Goal: Ask a question

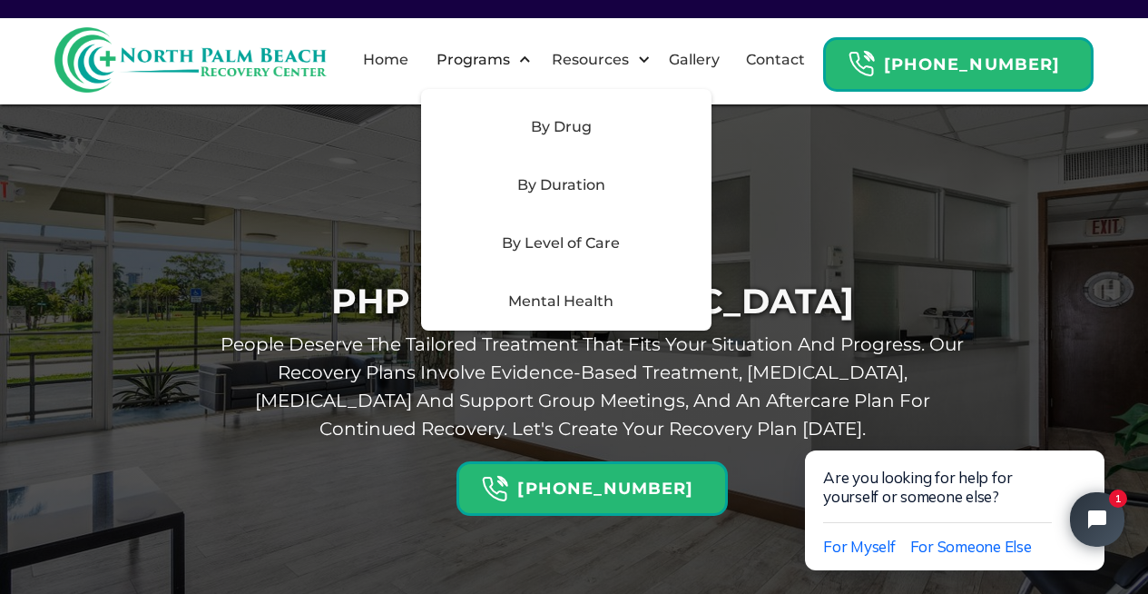
click at [578, 302] on div "Mental Health" at bounding box center [561, 301] width 258 height 22
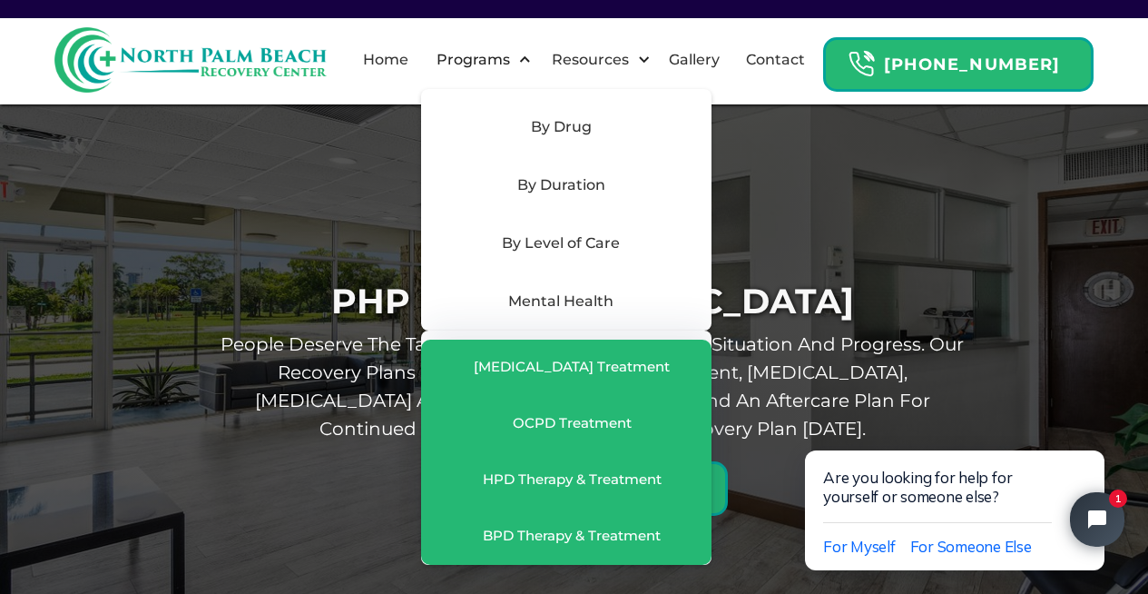
click at [580, 244] on div "By Level of Care" at bounding box center [561, 243] width 258 height 22
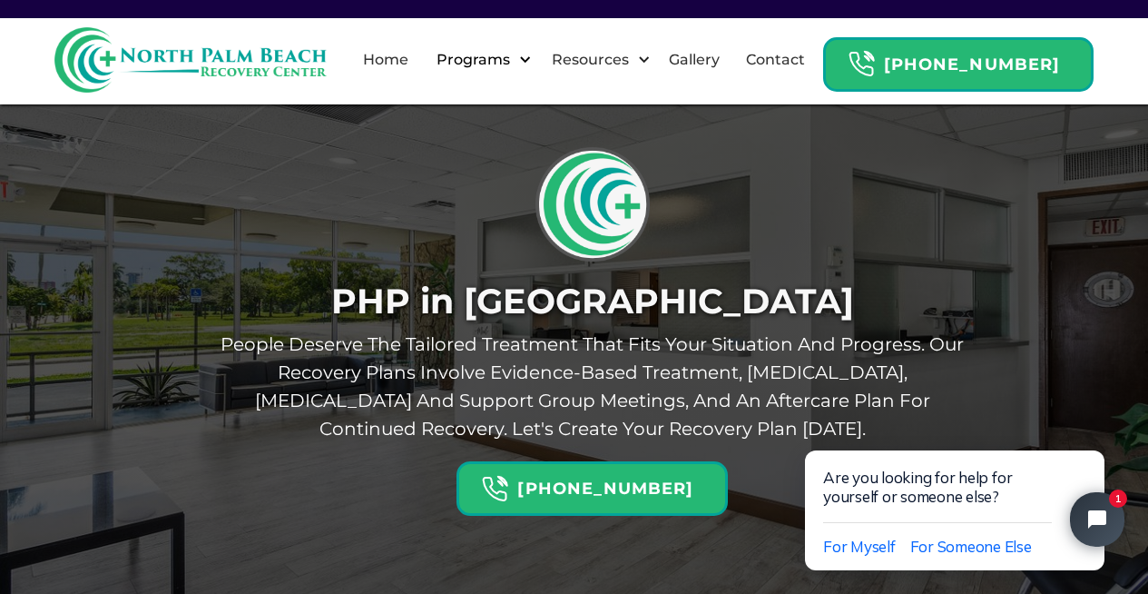
click at [514, 62] on div "Programs" at bounding box center [473, 60] width 83 height 22
click at [714, 48] on link "Gallery" at bounding box center [694, 60] width 73 height 58
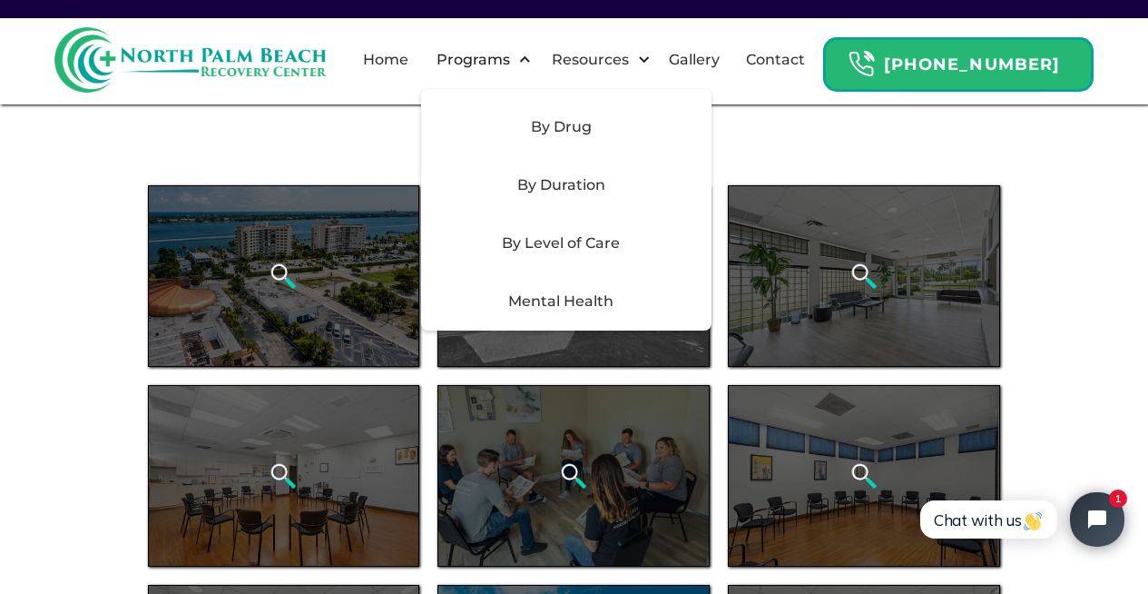
click at [540, 235] on div "By Level of Care" at bounding box center [561, 243] width 258 height 22
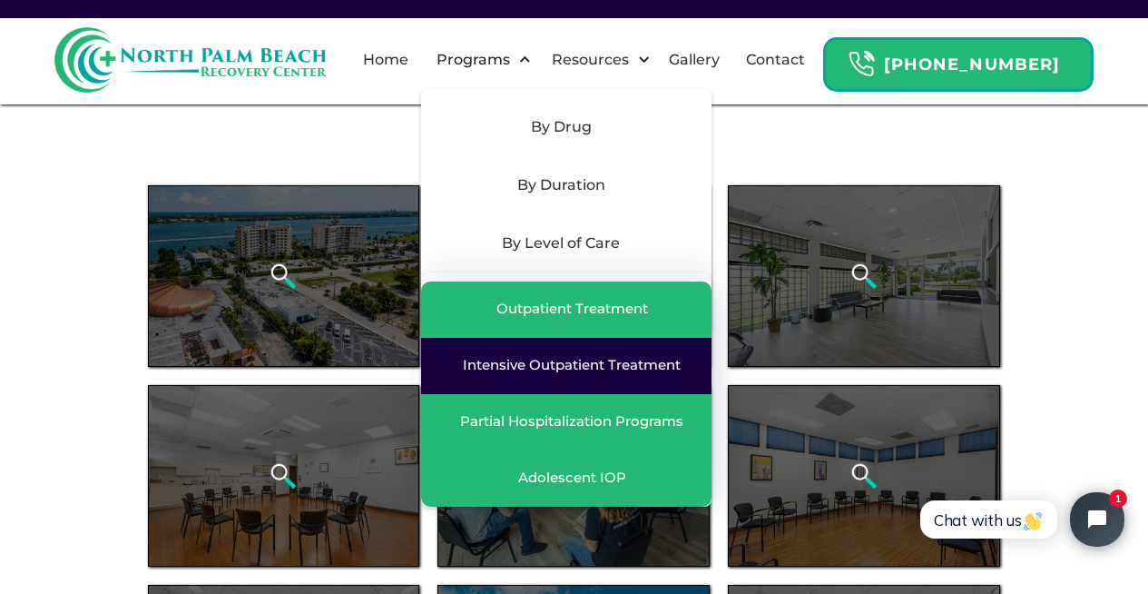
click at [542, 353] on link "Intensive Outpatient Treatment" at bounding box center [566, 366] width 290 height 56
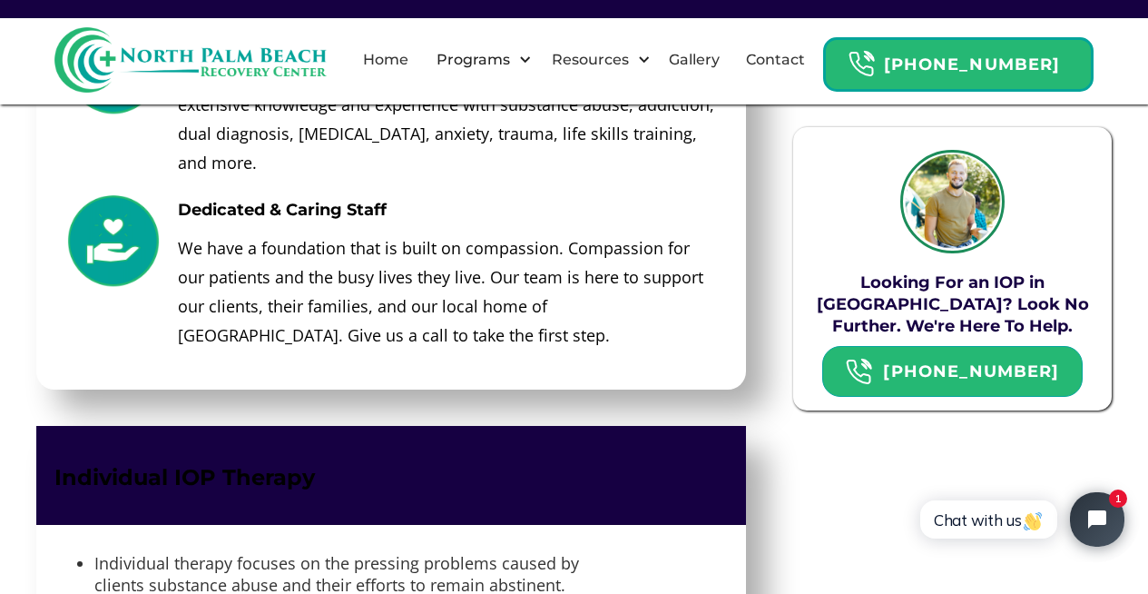
scroll to position [3398, 0]
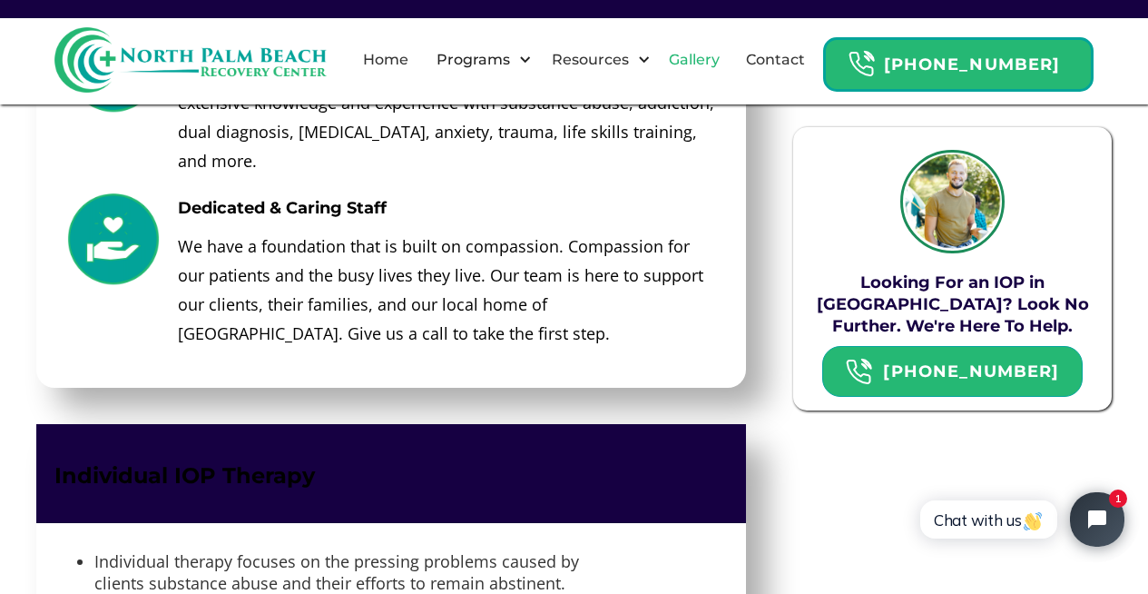
click at [731, 64] on link "Gallery" at bounding box center [694, 60] width 73 height 58
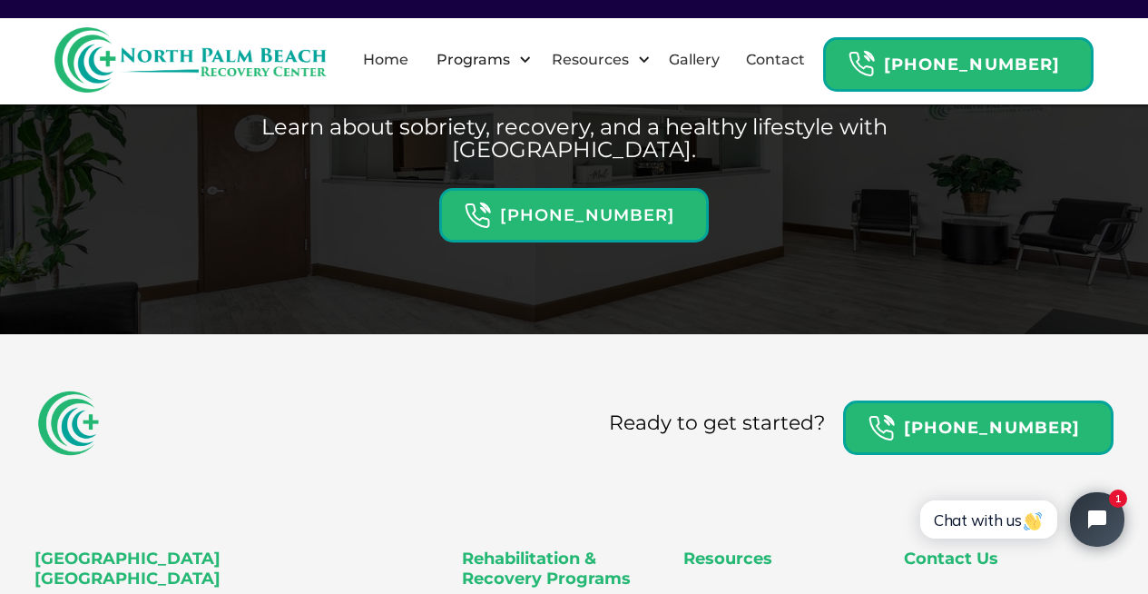
scroll to position [1729, 0]
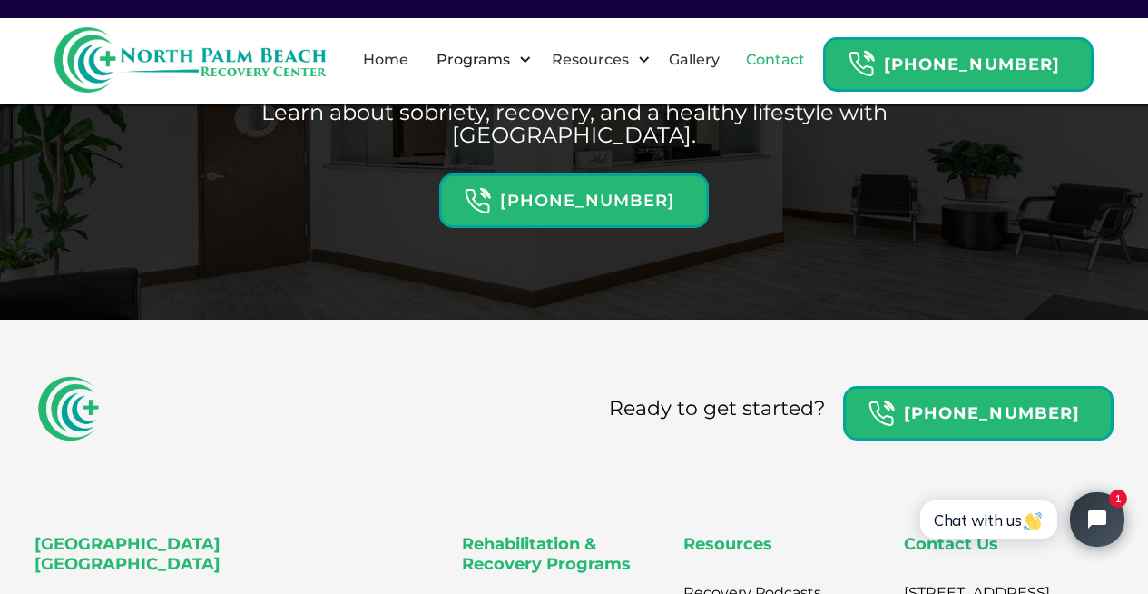
click at [794, 74] on link "Contact" at bounding box center [775, 60] width 81 height 58
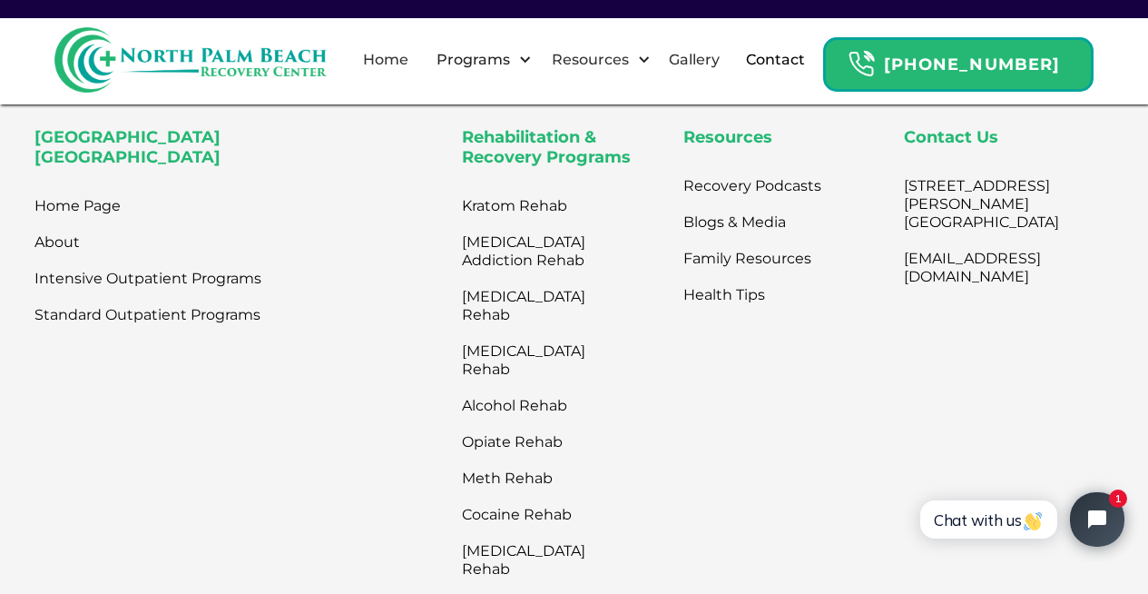
scroll to position [1148, 0]
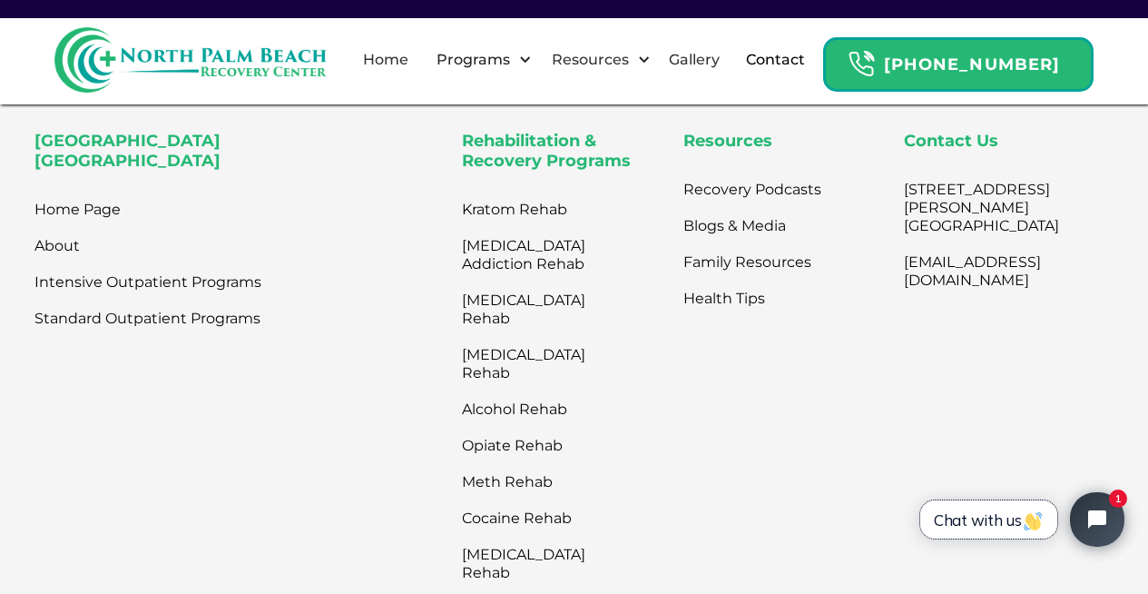
click at [976, 512] on span "Chat with us" at bounding box center [989, 519] width 110 height 19
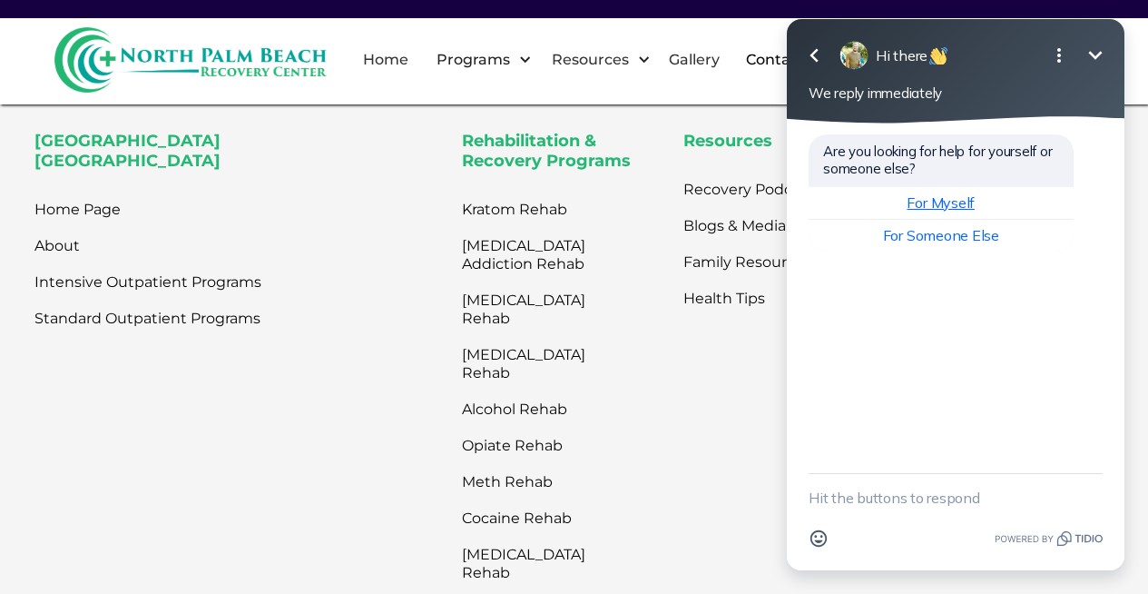
click at [933, 194] on span "For Myself" at bounding box center [941, 202] width 68 height 18
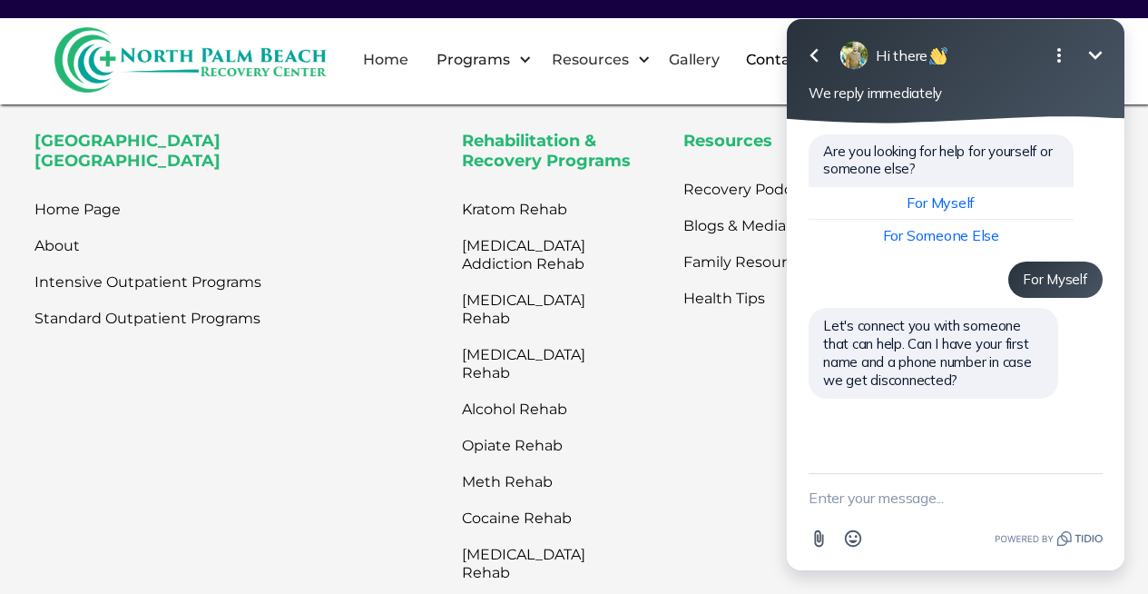
click at [916, 511] on textarea "New message" at bounding box center [956, 497] width 294 height 47
type textarea "DaVonia Williams Randolph"
paste textarea "im searching for an evening iop for mental health only. I will need housing in …"
type textarea "im searching for an evening iop for mental health only. I will need housing in …"
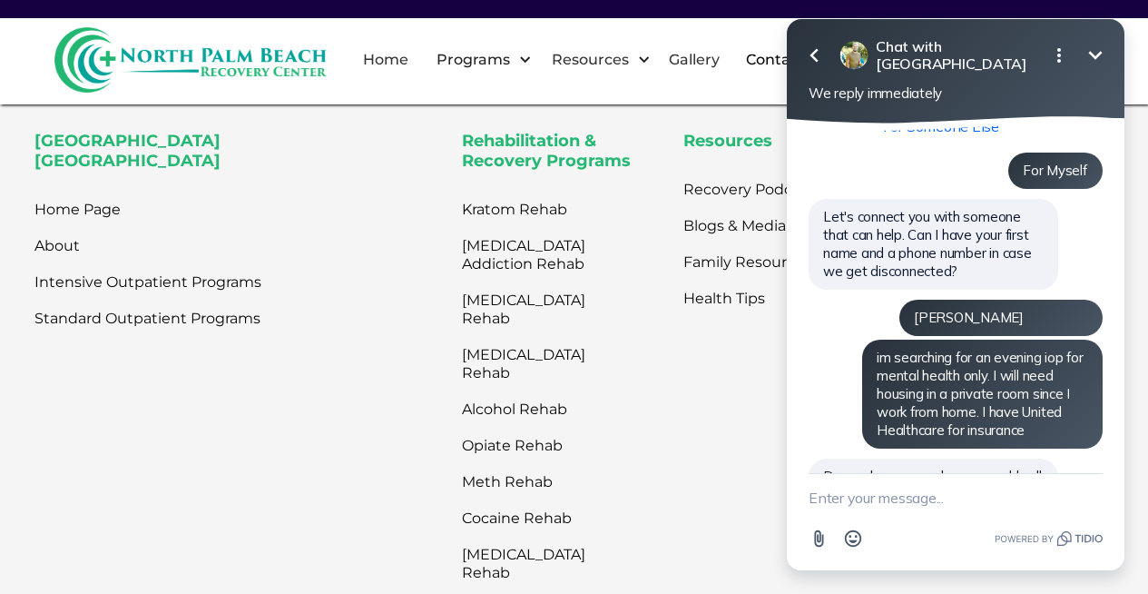
scroll to position [173, 0]
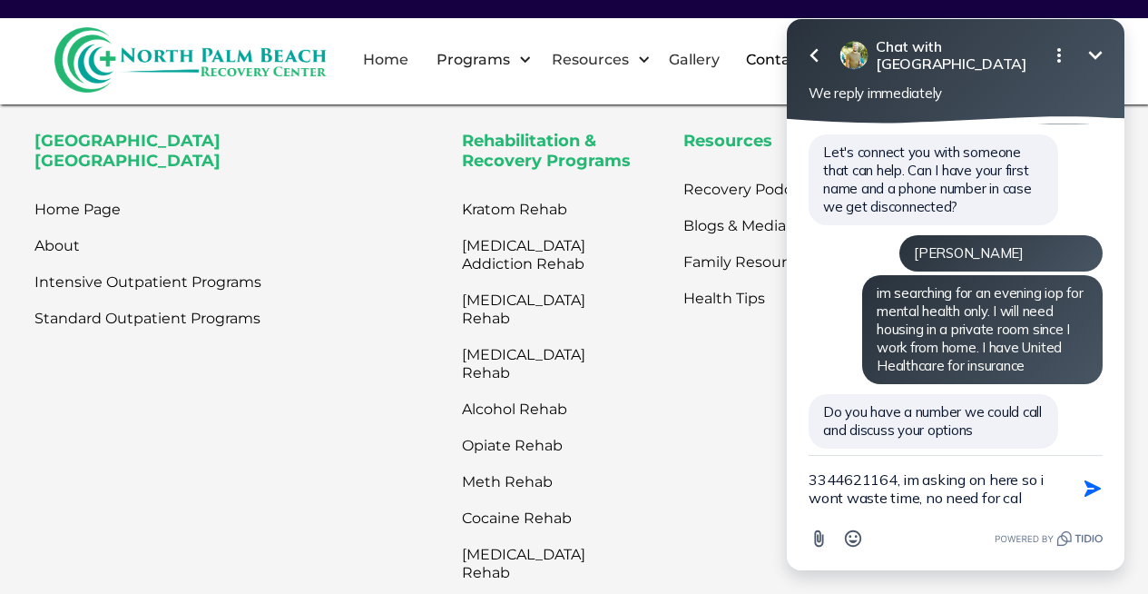
type textarea "3344621164, im asking on here so i wont waste time, no need for call"
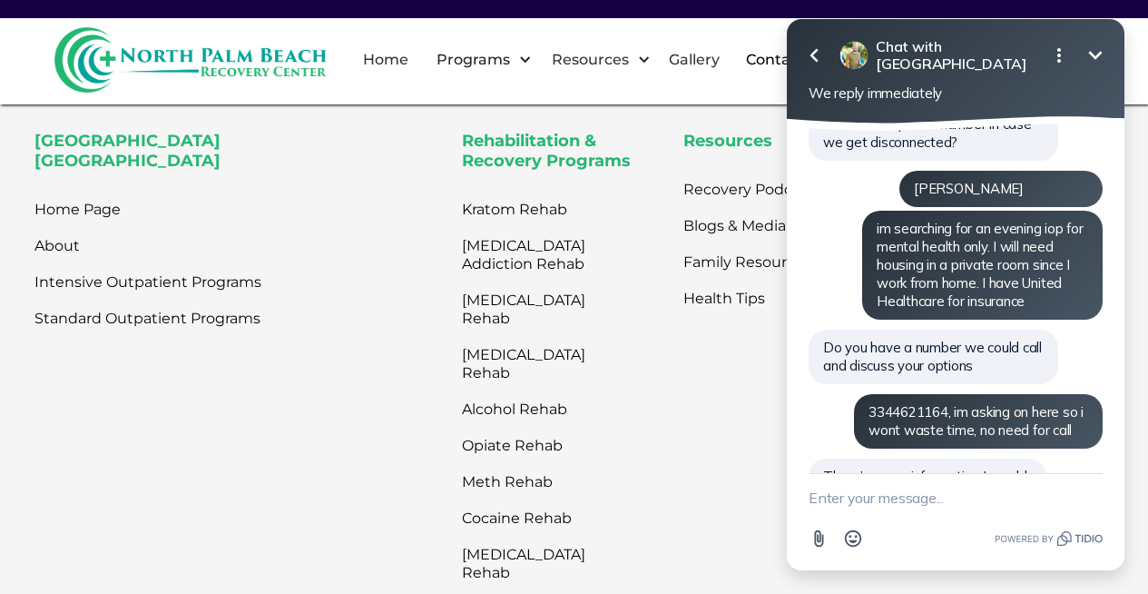
scroll to position [375, 0]
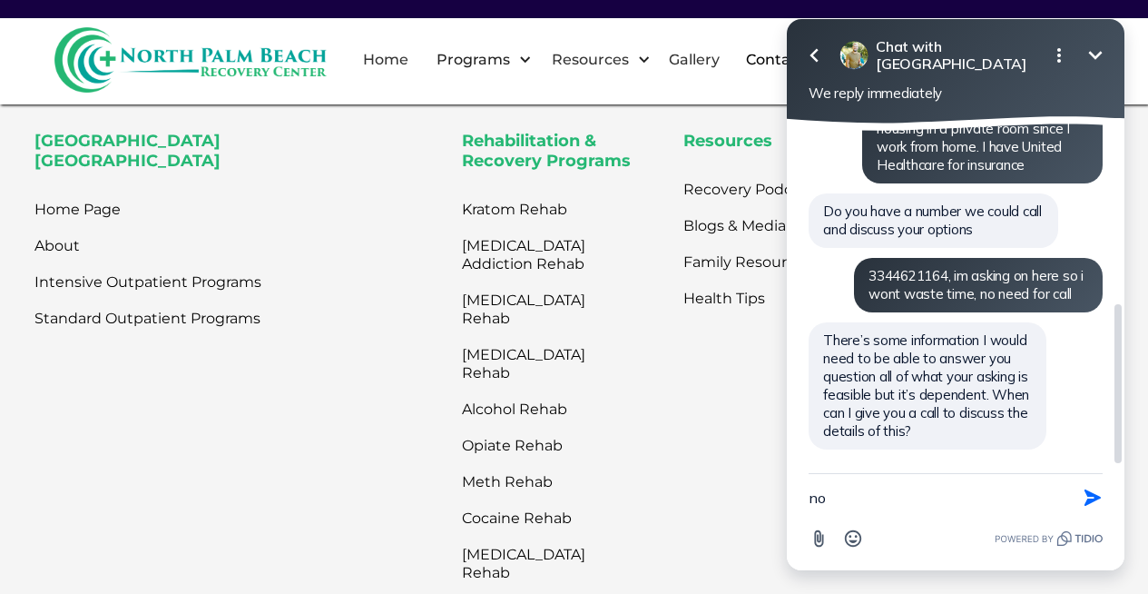
type textarea "now"
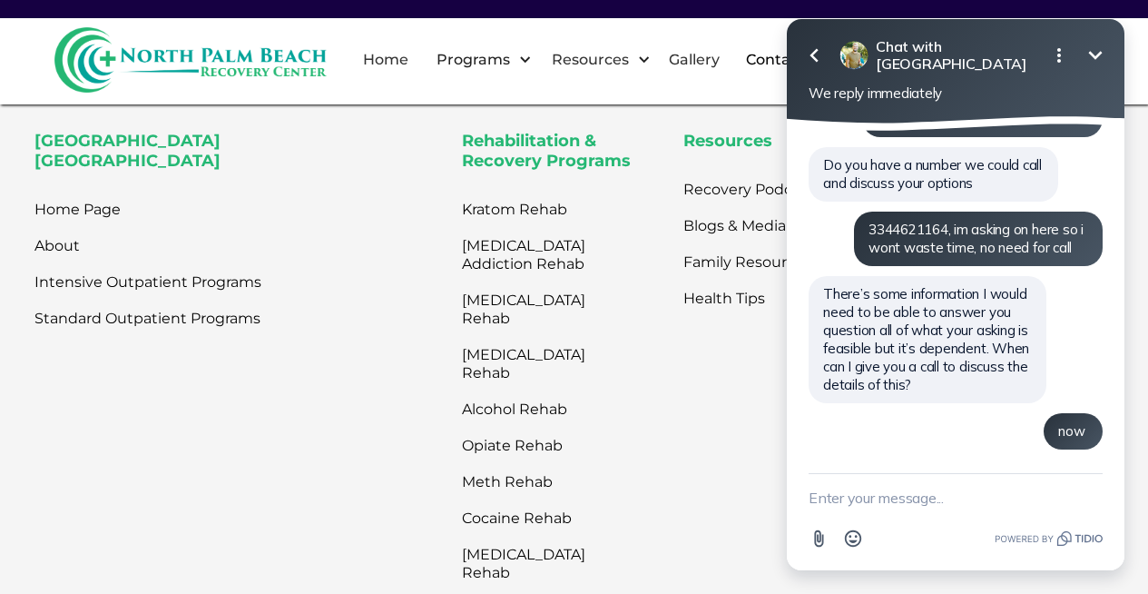
scroll to position [421, 0]
